Goal: Check status: Check status

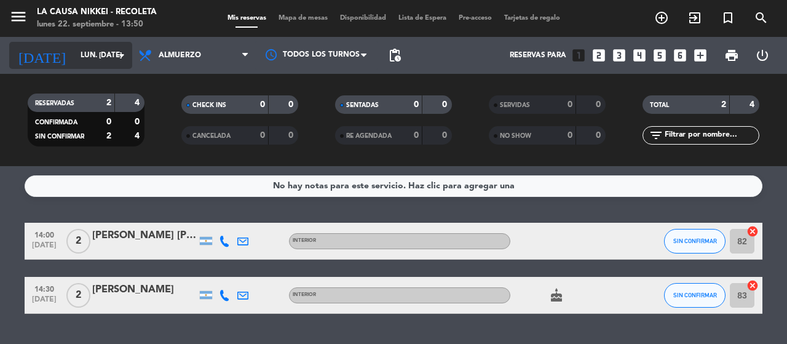
click at [79, 57] on input "lun. [DATE]" at bounding box center [123, 55] width 98 height 21
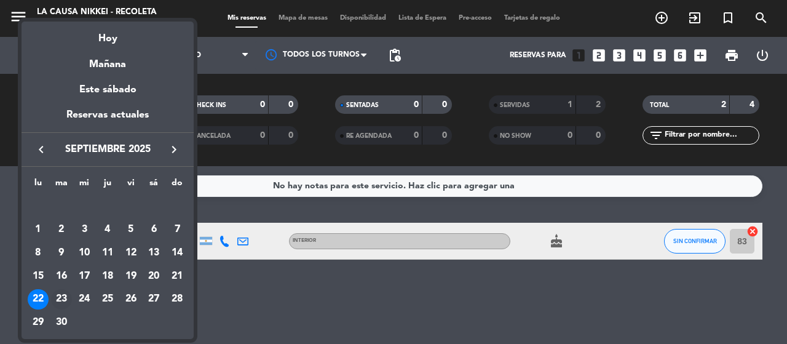
click at [68, 290] on td "23" at bounding box center [61, 299] width 23 height 23
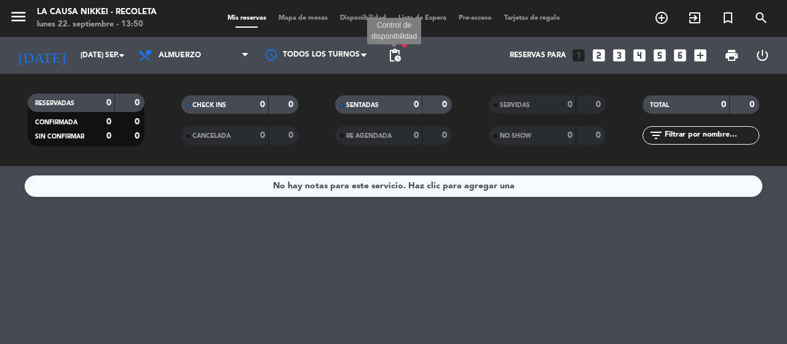
click at [397, 58] on span "pending_actions" at bounding box center [394, 55] width 15 height 15
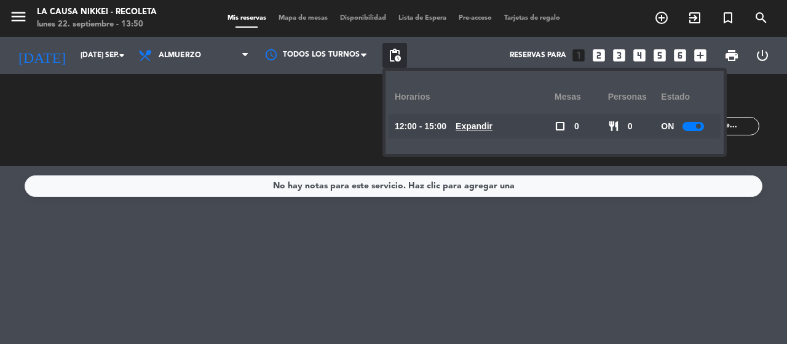
click at [485, 122] on u "Expandir" at bounding box center [474, 126] width 37 height 10
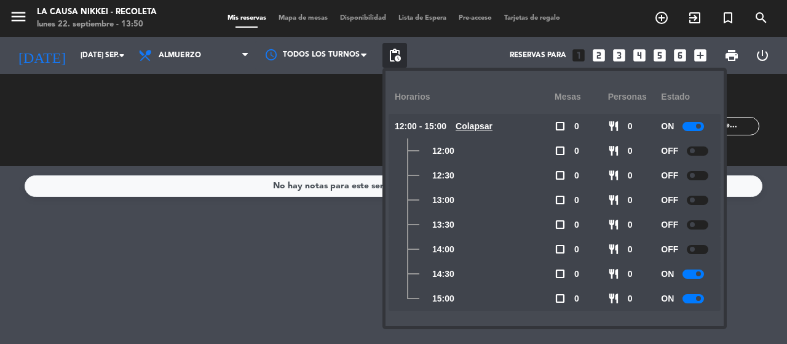
drag, startPoint x: 294, startPoint y: 290, endPoint x: 298, endPoint y: 278, distance: 13.0
click at [298, 282] on div "No hay notas para este servicio. Haz clic para agregar una" at bounding box center [393, 255] width 787 height 178
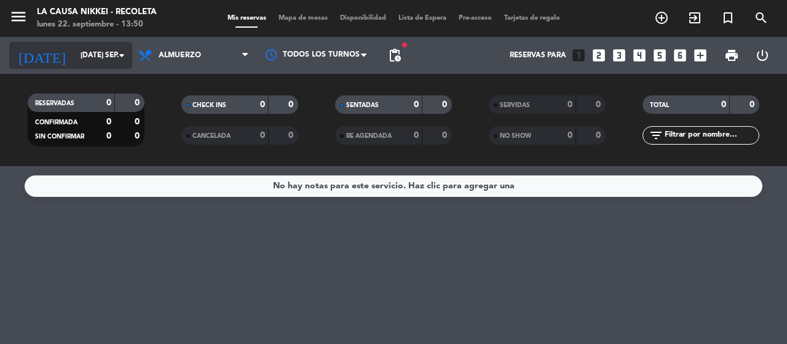
click at [81, 44] on div "[DATE] [DATE] sep. arrow_drop_down" at bounding box center [70, 55] width 123 height 27
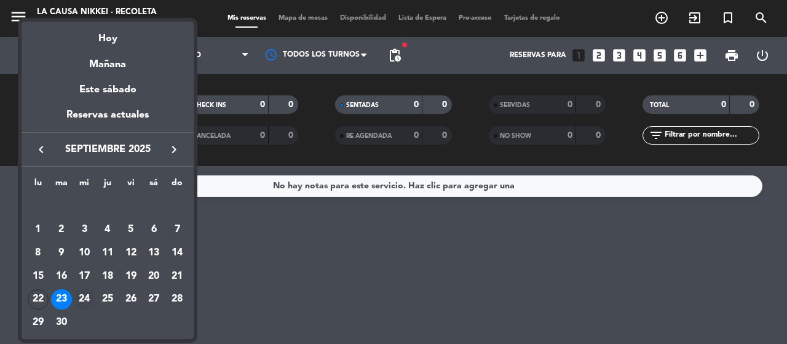
click at [75, 298] on div "24" at bounding box center [84, 299] width 21 height 21
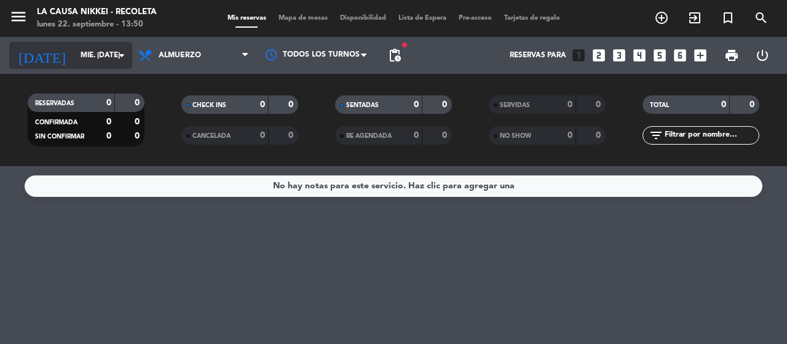
drag, startPoint x: 52, startPoint y: 53, endPoint x: 58, endPoint y: 55, distance: 7.0
click at [74, 55] on input "mié. [DATE]" at bounding box center [123, 55] width 98 height 21
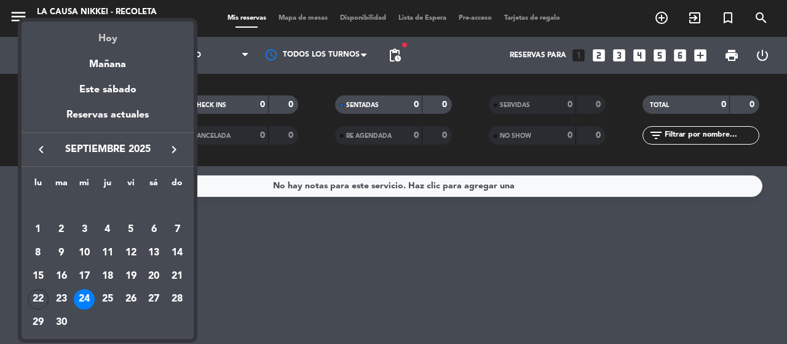
click at [107, 34] on div "Hoy" at bounding box center [108, 34] width 172 height 25
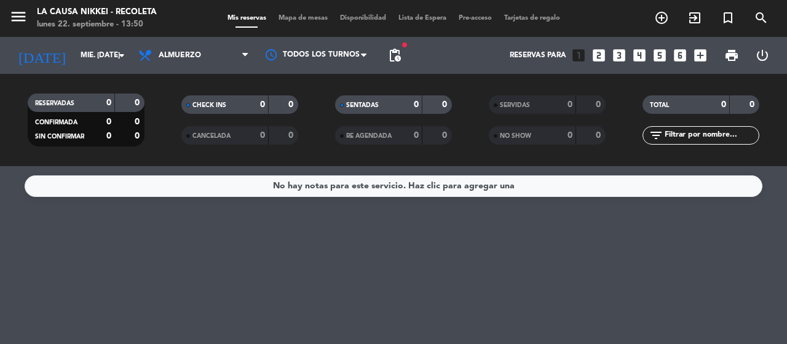
type input "lun. [DATE]"
